Goal: Task Accomplishment & Management: Use online tool/utility

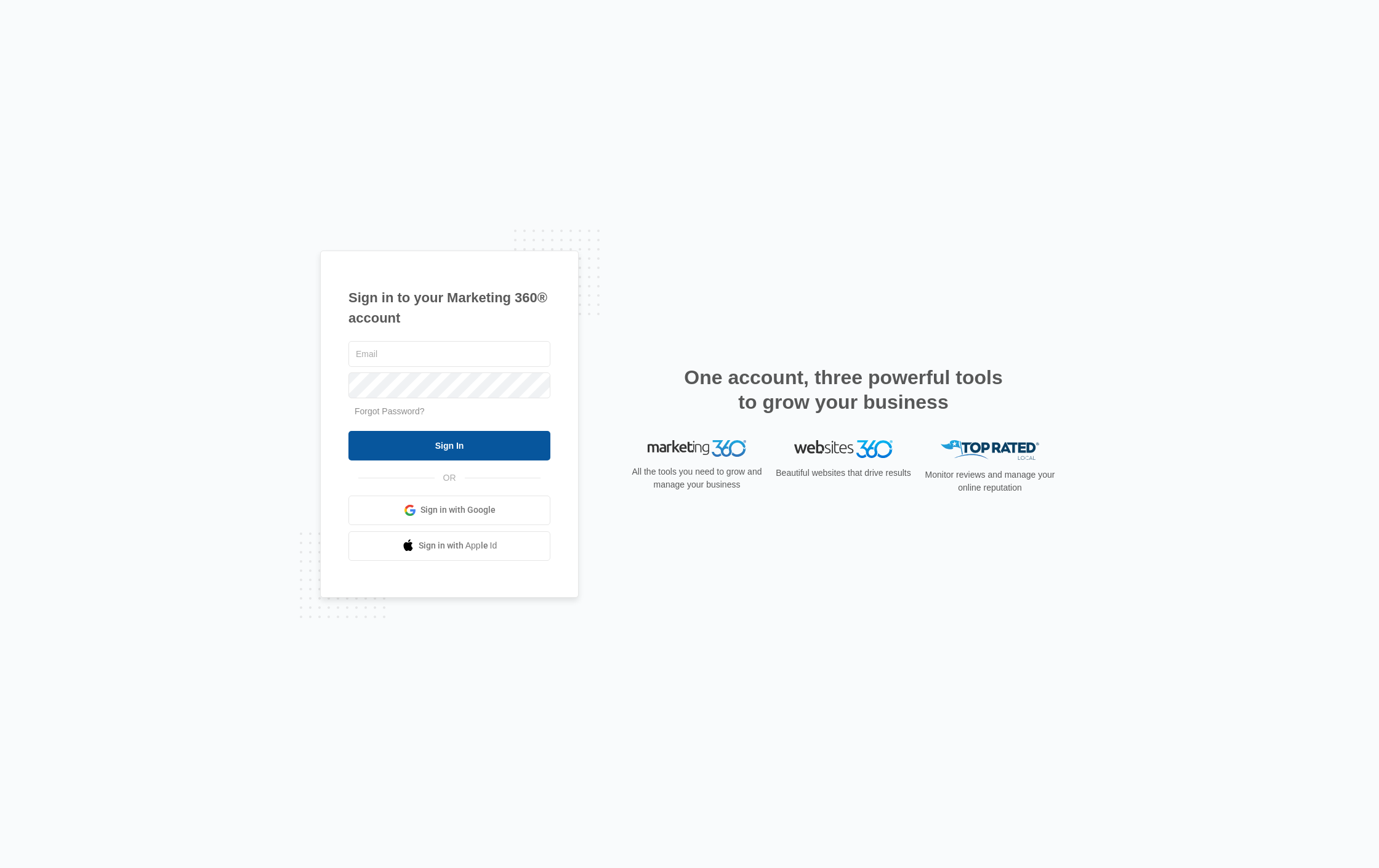
type input "[EMAIL_ADDRESS][DOMAIN_NAME]"
click at [470, 448] on input "Sign In" at bounding box center [449, 446] width 202 height 29
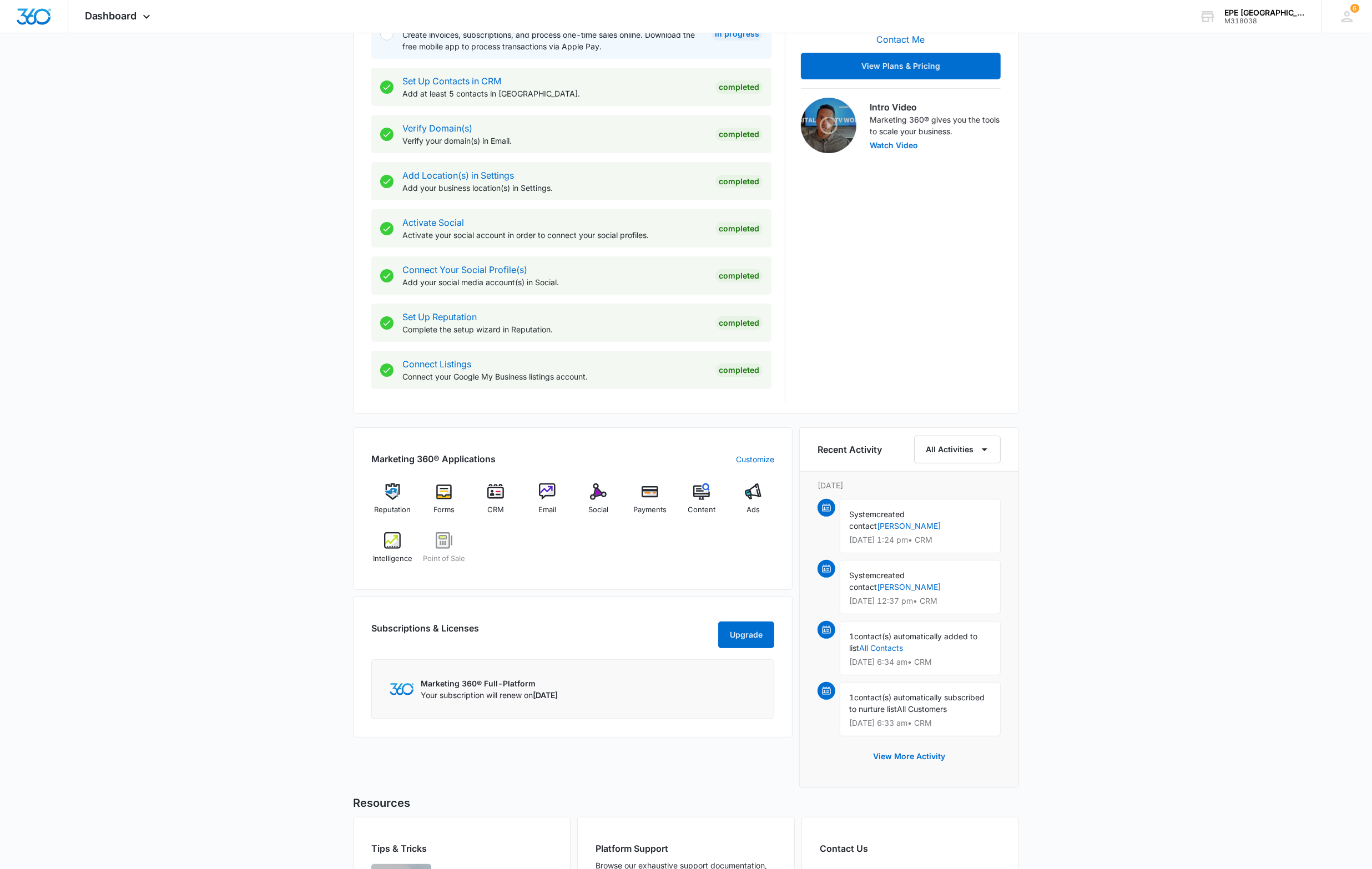
scroll to position [303, 0]
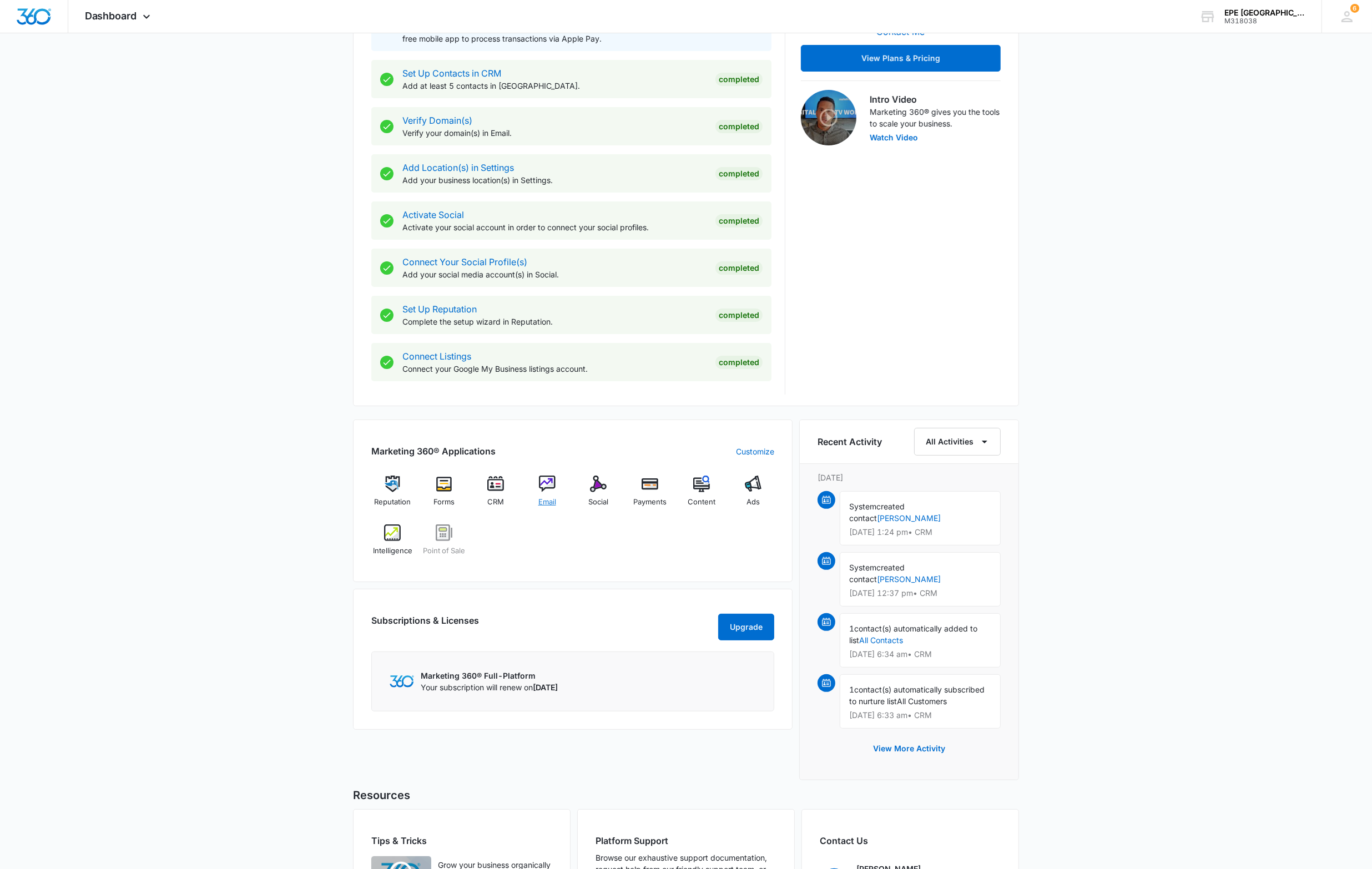
click at [536, 486] on div "Email" at bounding box center [547, 495] width 43 height 40
